Goal: Check status: Check status

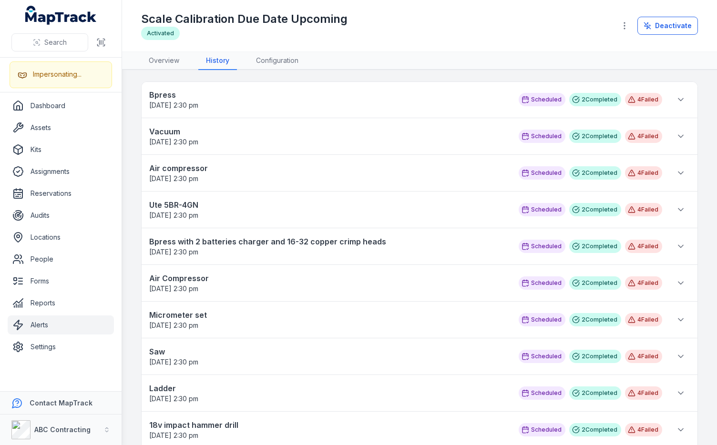
click at [511, 75] on main "Bpress [DATE] 2:30 pm Scheduled 2 Completed 4 Failed Scheduled to repeat on [DA…" at bounding box center [419, 257] width 595 height 375
click at [451, 60] on nav "Overview History Configuration" at bounding box center [419, 61] width 557 height 18
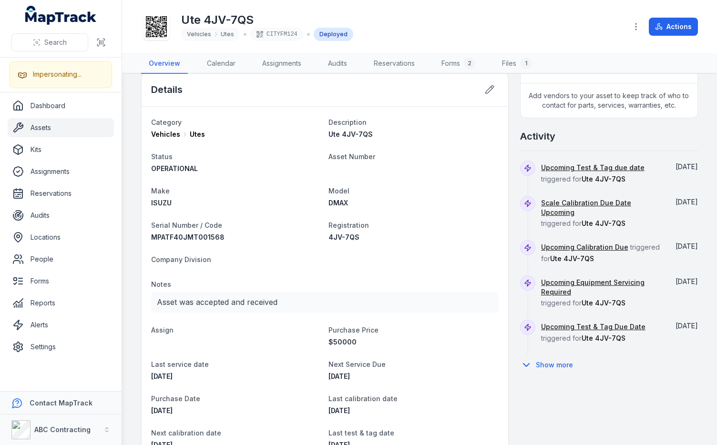
scroll to position [408, 0]
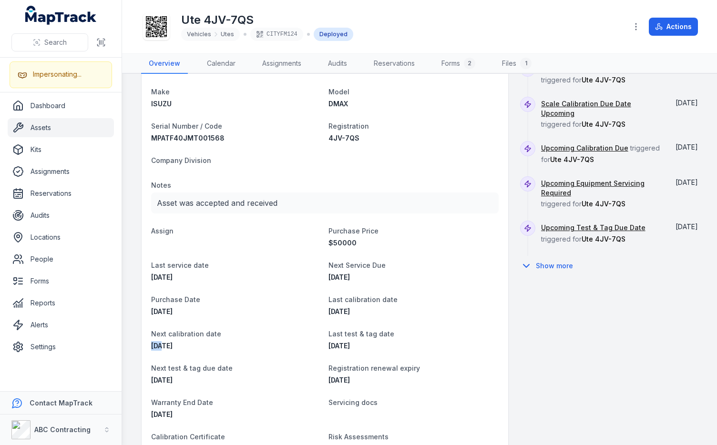
drag, startPoint x: 152, startPoint y: 344, endPoint x: 169, endPoint y: 345, distance: 16.2
click at [164, 345] on span "23/07/2025" at bounding box center [161, 346] width 21 height 8
click at [200, 343] on div "23/07/2025" at bounding box center [236, 346] width 170 height 10
click at [297, 328] on dt "Next calibration date" at bounding box center [236, 333] width 170 height 11
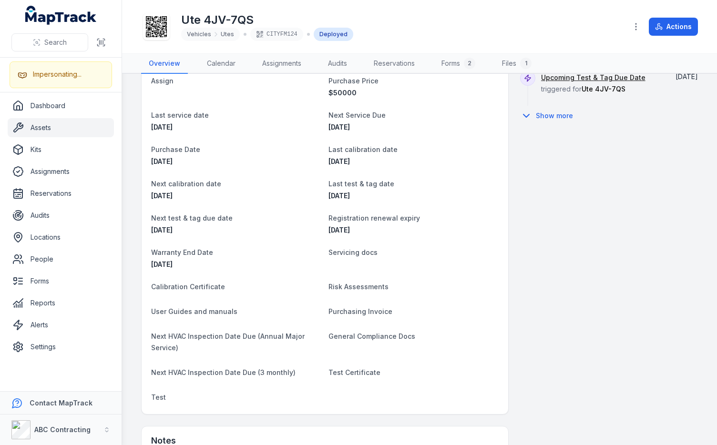
scroll to position [410, 0]
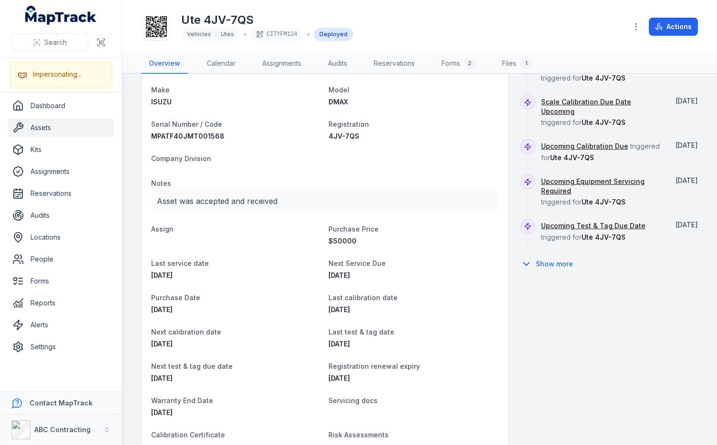
click at [287, 299] on dt "Purchase Date" at bounding box center [236, 297] width 170 height 11
